Goal: Communication & Community: Answer question/provide support

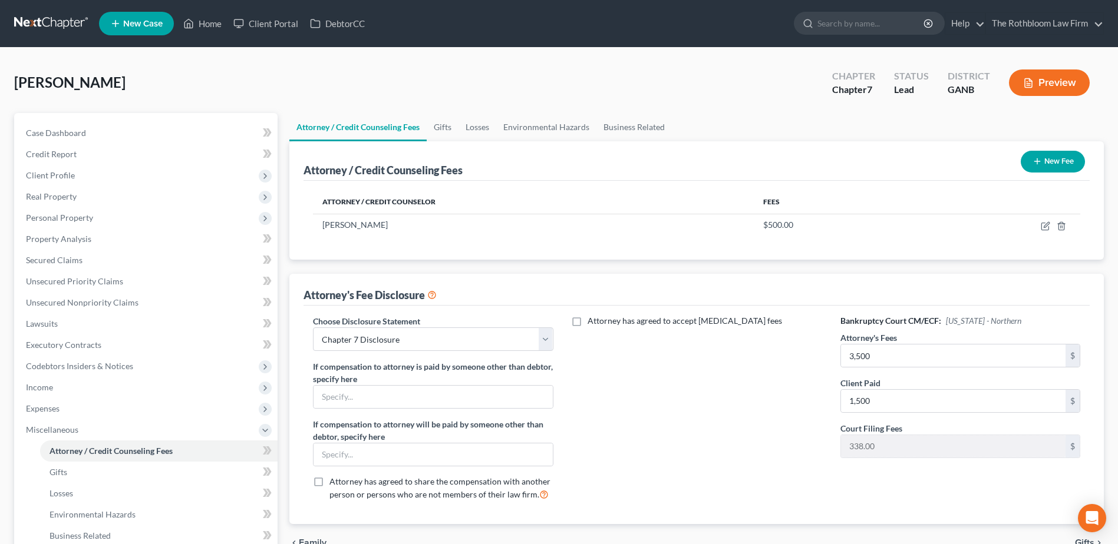
select select "10"
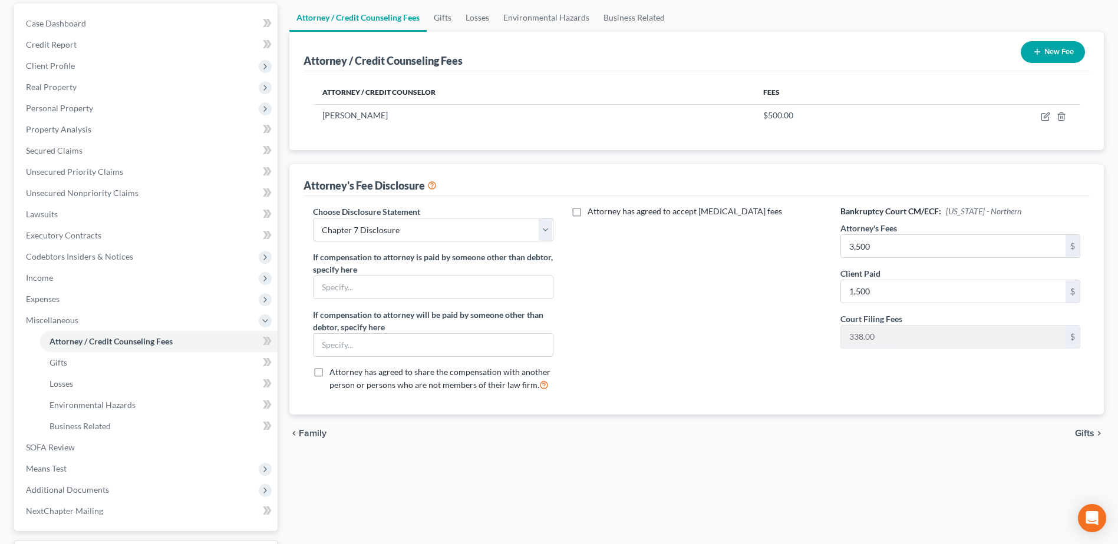
scroll to position [91, 0]
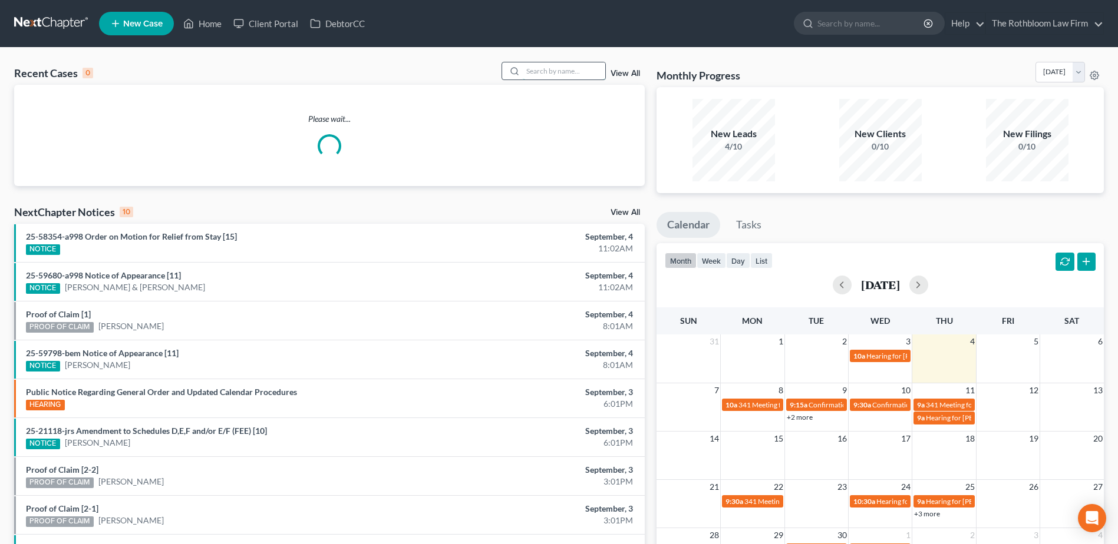
click at [538, 71] on input "search" at bounding box center [564, 70] width 82 height 17
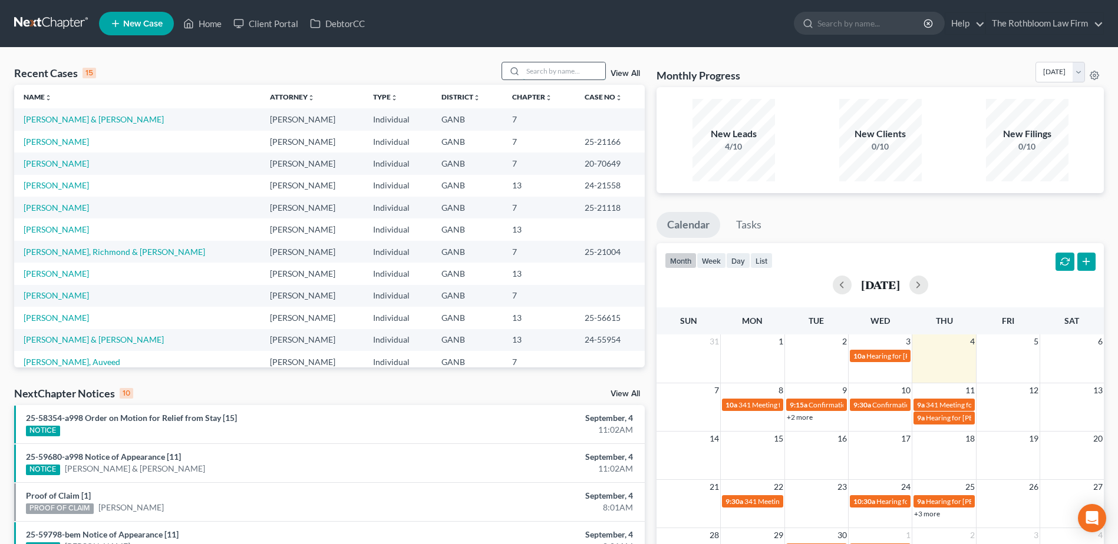
click at [547, 77] on input "search" at bounding box center [564, 70] width 82 height 17
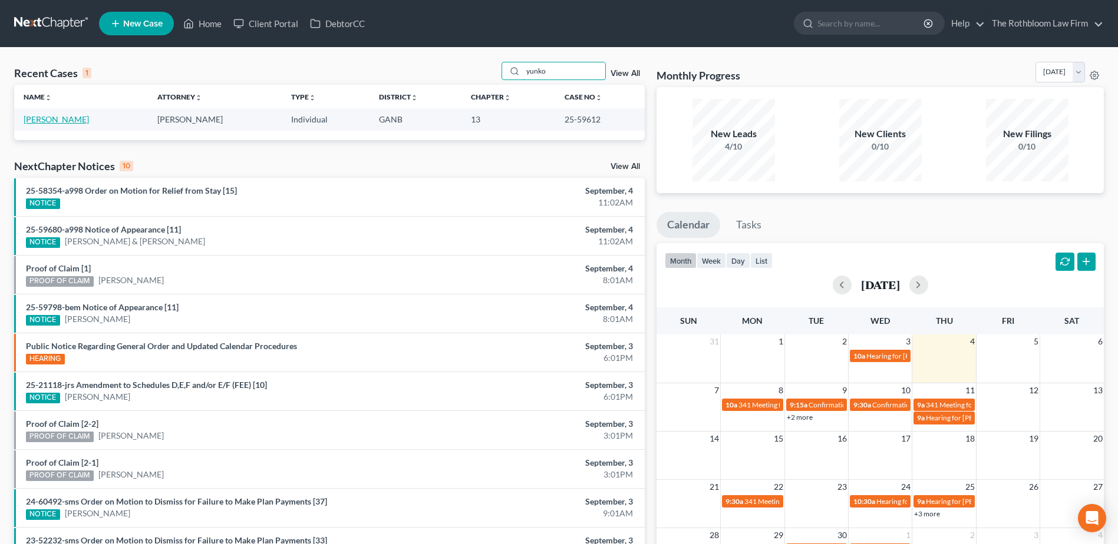
type input "yunko"
click at [71, 118] on link "[PERSON_NAME]" at bounding box center [56, 119] width 65 height 10
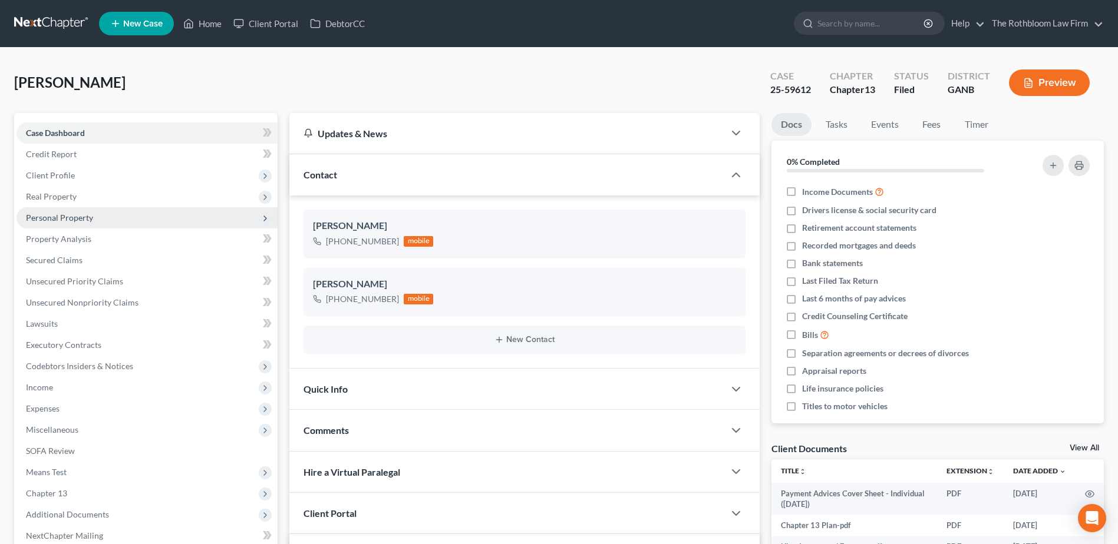
click at [58, 218] on span "Personal Property" at bounding box center [59, 218] width 67 height 10
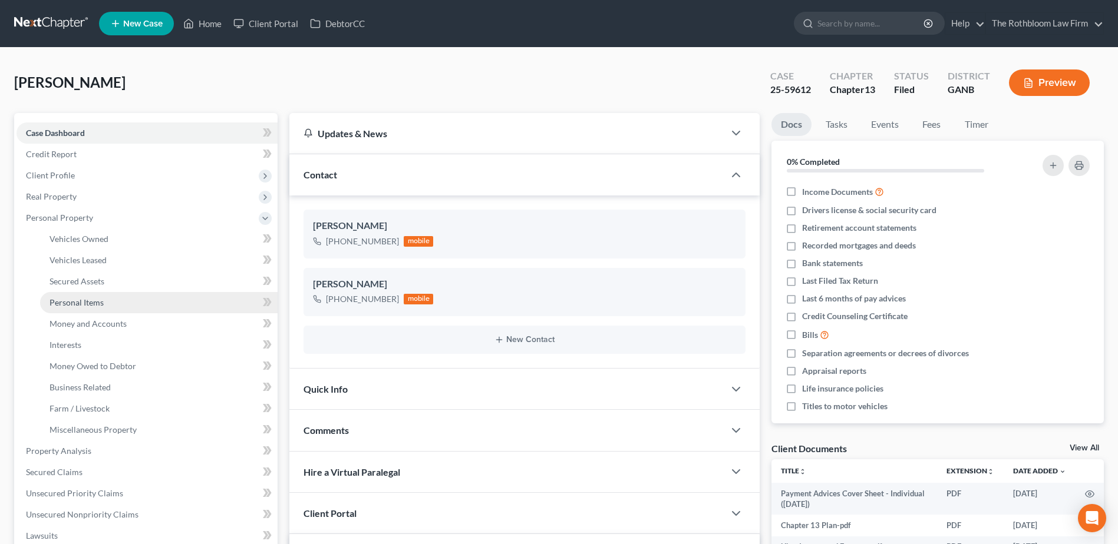
click at [95, 303] on span "Personal Items" at bounding box center [76, 303] width 54 height 10
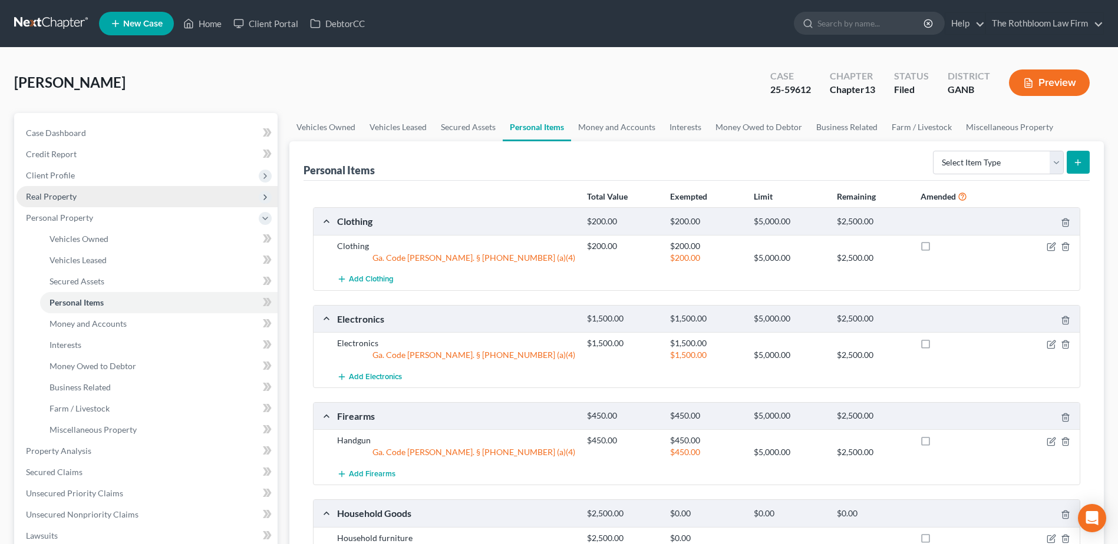
click at [51, 194] on span "Real Property" at bounding box center [51, 197] width 51 height 10
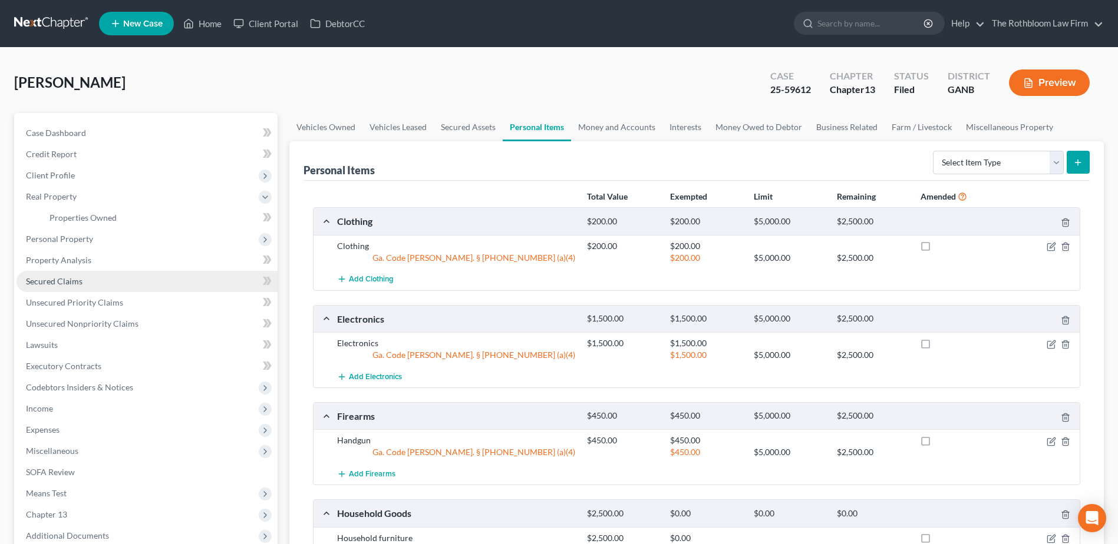
click at [54, 282] on span "Secured Claims" at bounding box center [54, 281] width 57 height 10
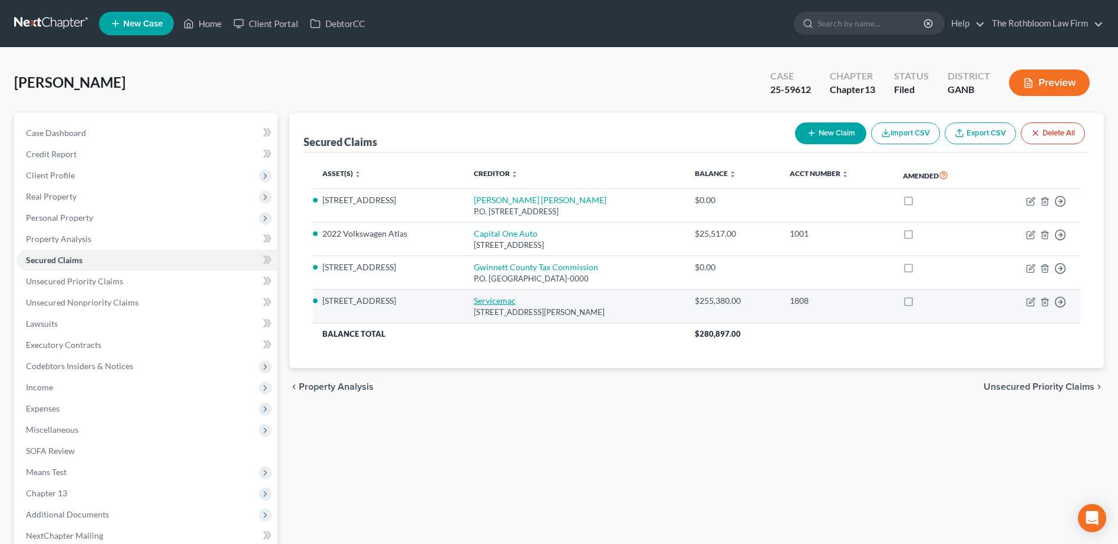
click at [495, 299] on link "Servicemac" at bounding box center [495, 301] width 42 height 10
select select "42"
select select "3"
select select "2"
select select "0"
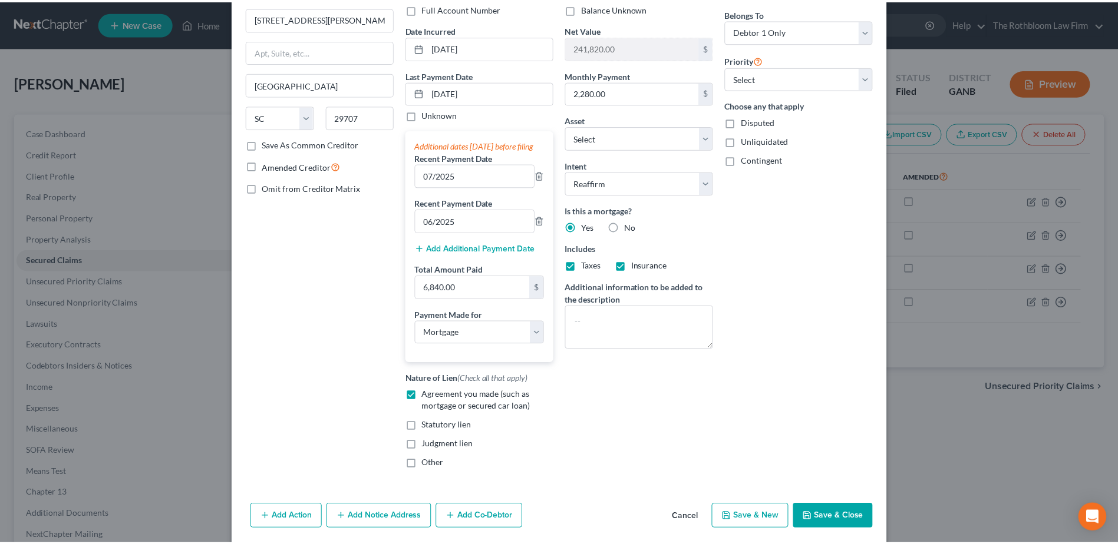
scroll to position [147, 0]
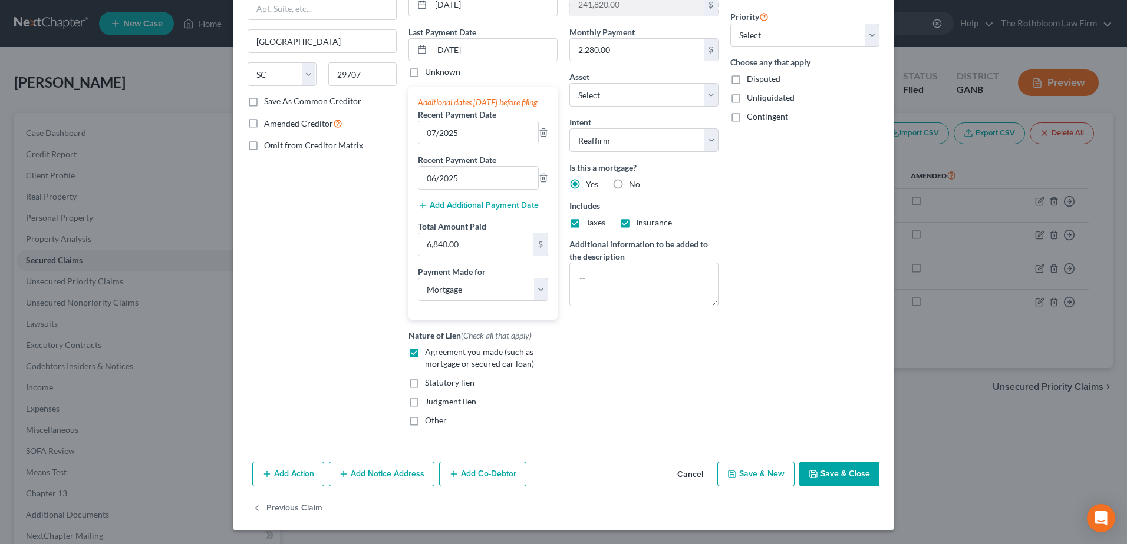
drag, startPoint x: 850, startPoint y: 478, endPoint x: 227, endPoint y: 350, distance: 636.6
click at [850, 478] on button "Save & Close" at bounding box center [839, 474] width 80 height 25
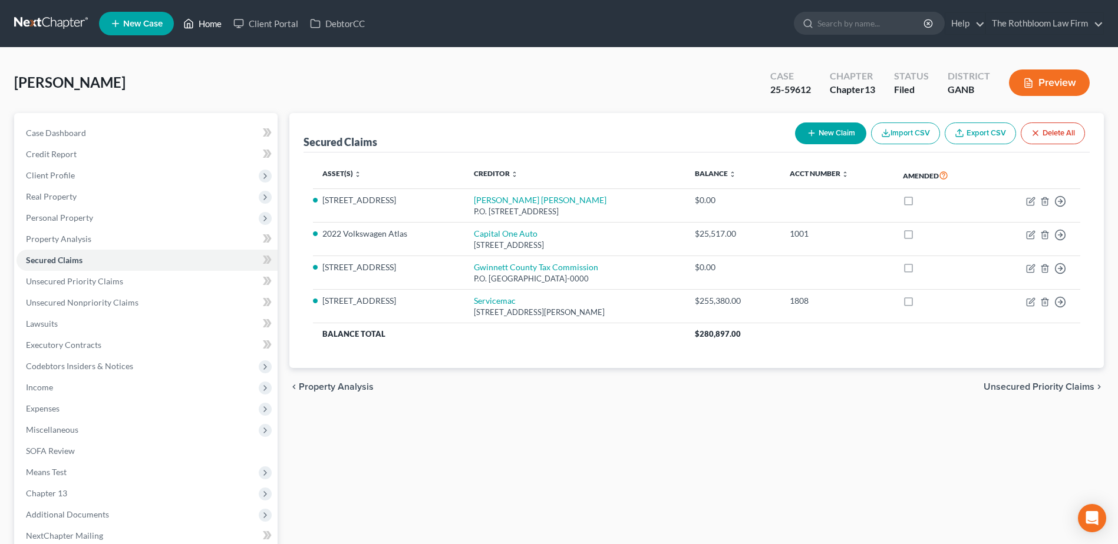
click at [212, 29] on link "Home" at bounding box center [202, 23] width 50 height 21
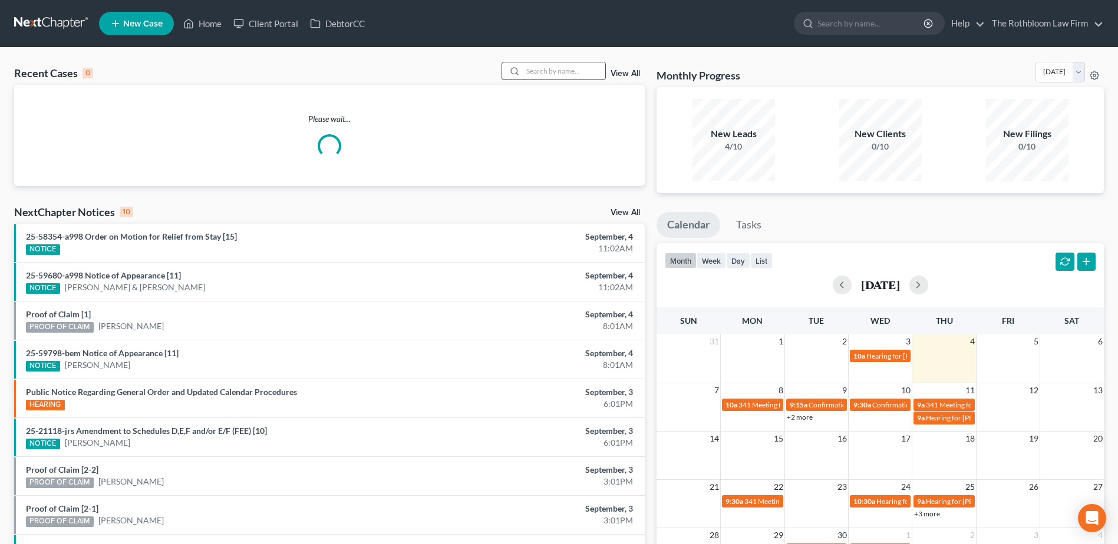
click at [552, 69] on input "search" at bounding box center [564, 70] width 82 height 17
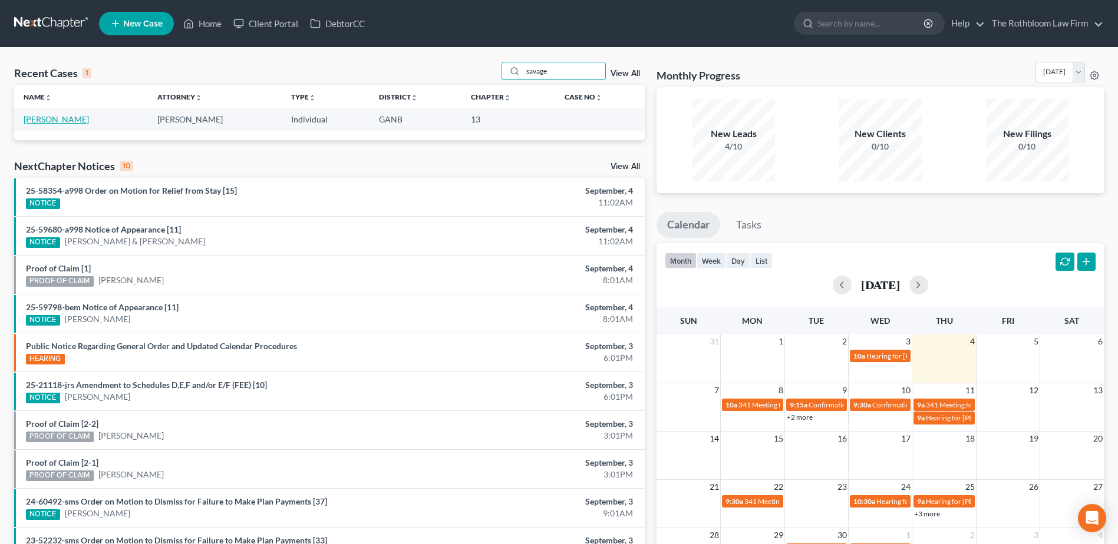
type input "savage"
click at [57, 120] on link "[PERSON_NAME]" at bounding box center [56, 119] width 65 height 10
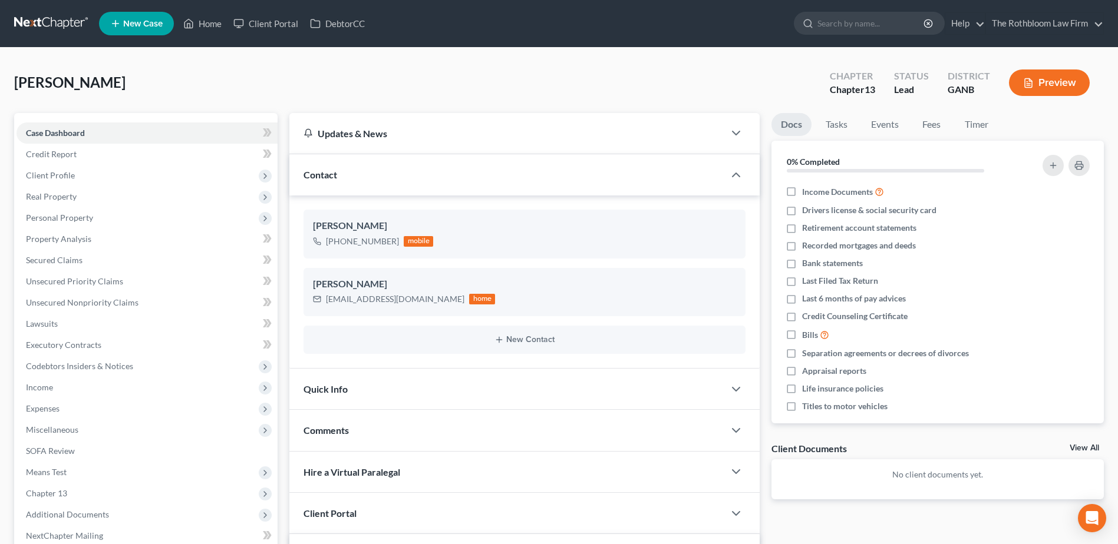
scroll to position [192, 0]
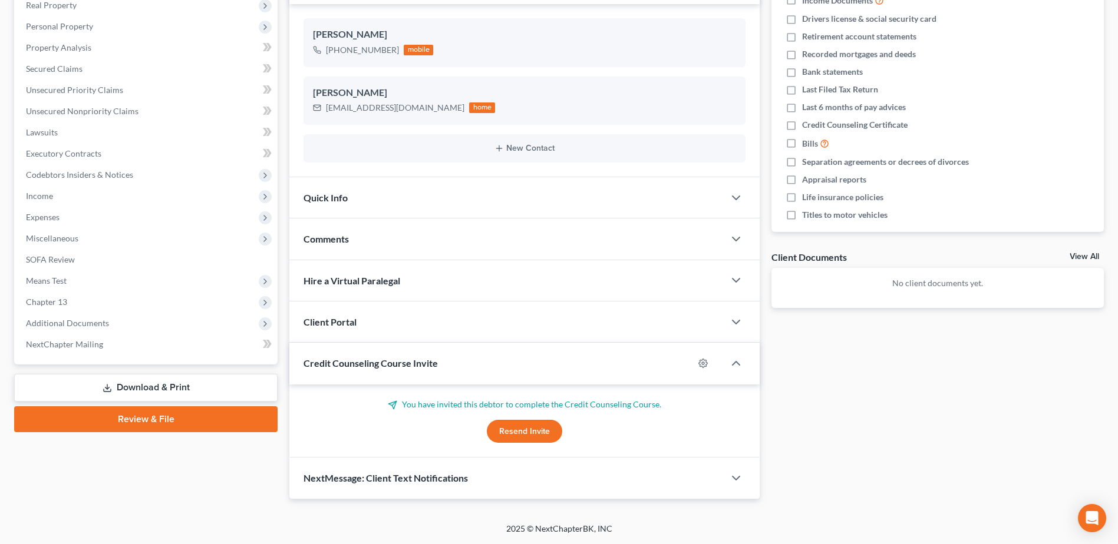
click at [394, 473] on span "NextMessage: Client Text Notifications" at bounding box center [385, 478] width 164 height 11
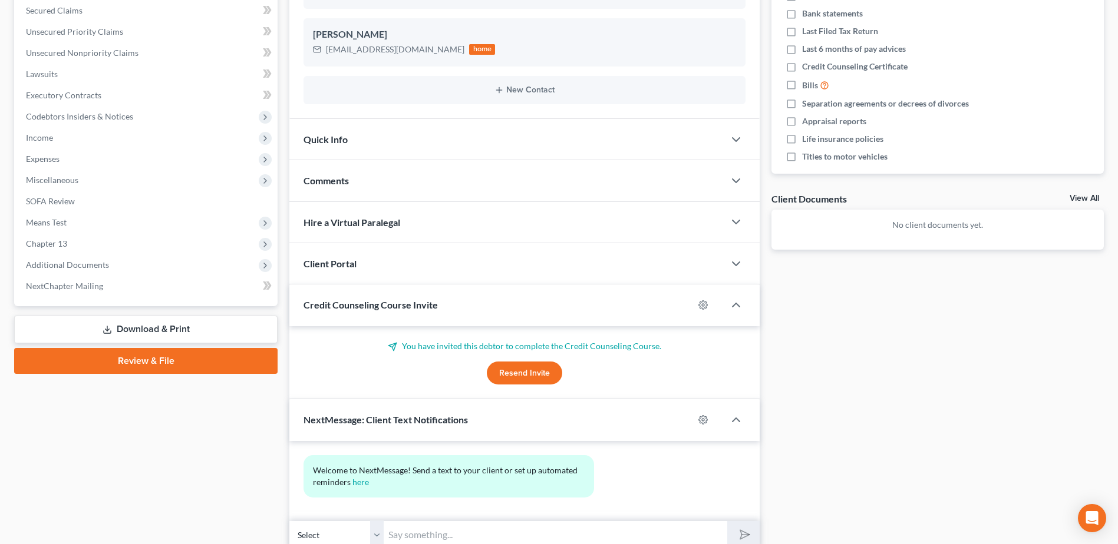
scroll to position [300, 0]
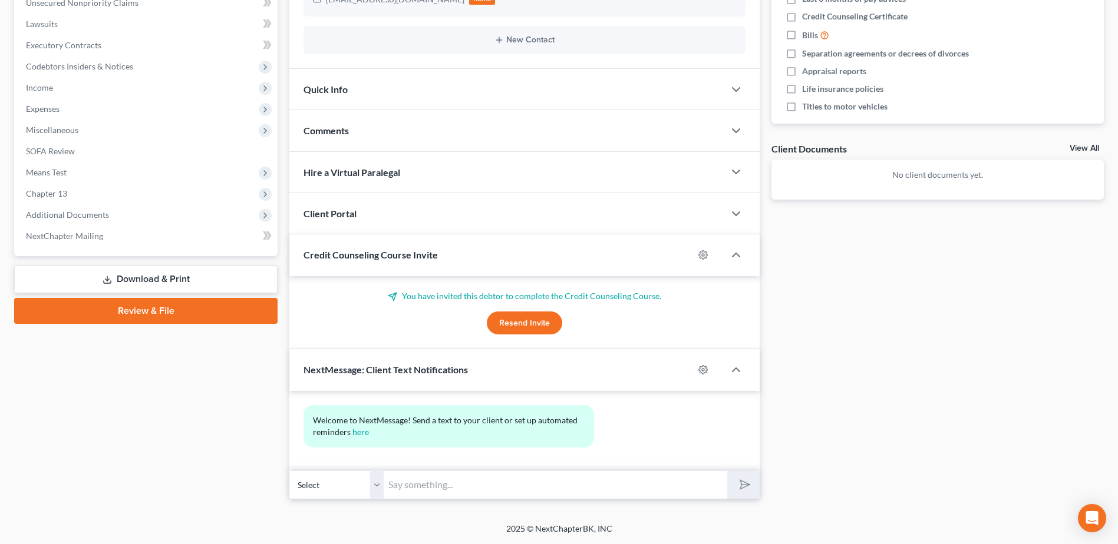
click at [423, 486] on input "text" at bounding box center [556, 485] width 344 height 29
click at [420, 484] on input "Hello [PERSON_NAME]" at bounding box center [556, 485] width 344 height 29
click at [460, 484] on input "Hello [PERSON_NAME]" at bounding box center [556, 485] width 344 height 29
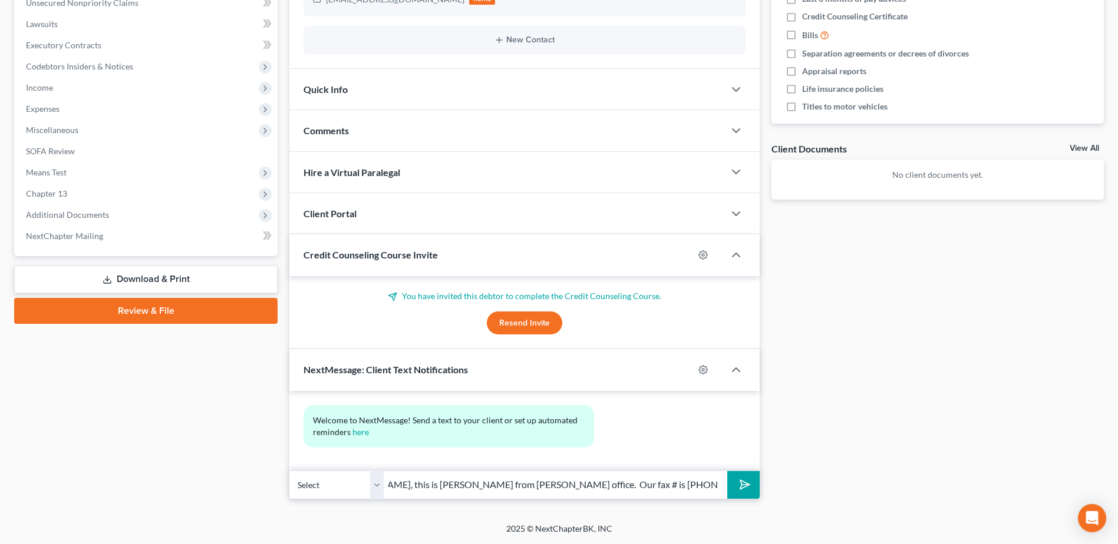
scroll to position [0, 77]
type input "Hello [PERSON_NAME], this is [PERSON_NAME] from [PERSON_NAME] office. Our fax #…"
click at [739, 481] on icon "submit" at bounding box center [742, 485] width 16 height 16
